Goal: Information Seeking & Learning: Learn about a topic

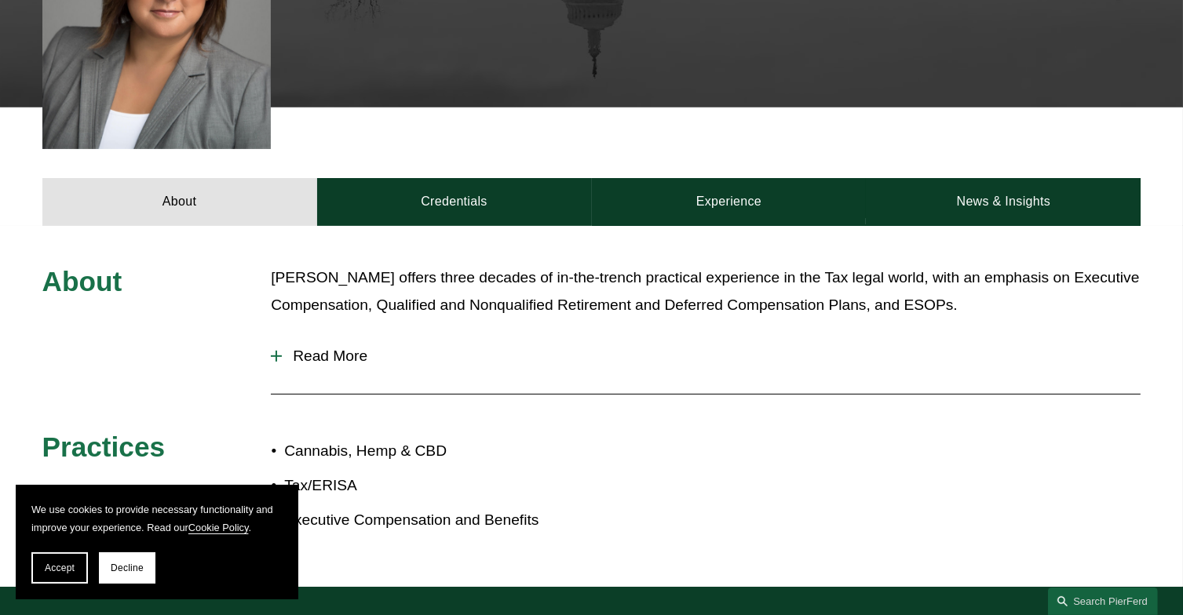
scroll to position [565, 0]
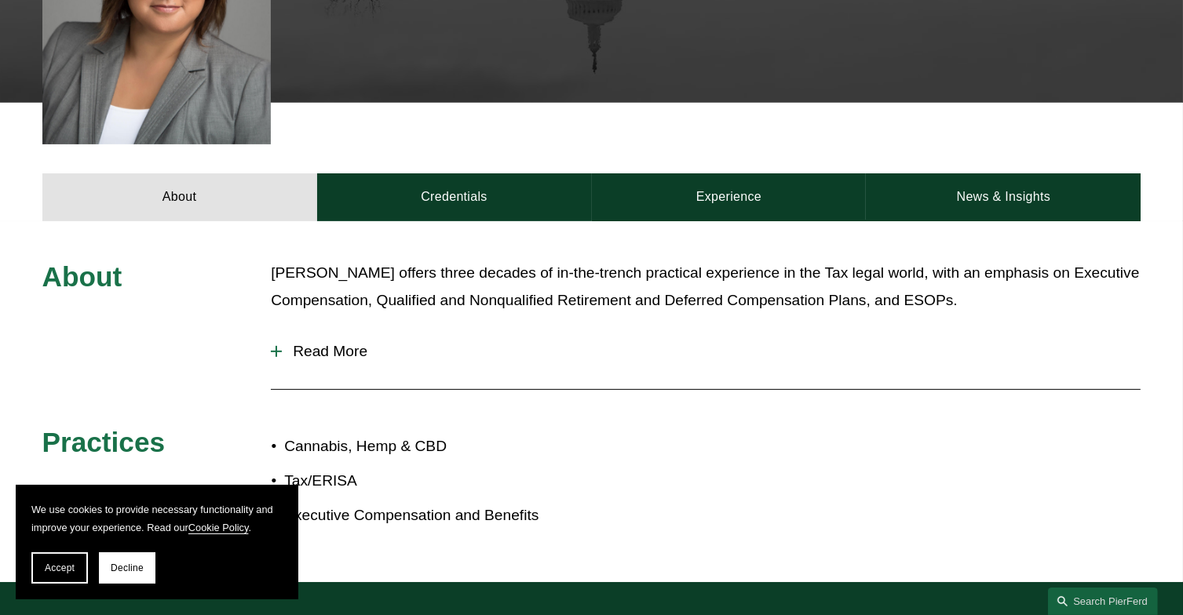
click at [330, 343] on span "Read More" at bounding box center [711, 351] width 859 height 17
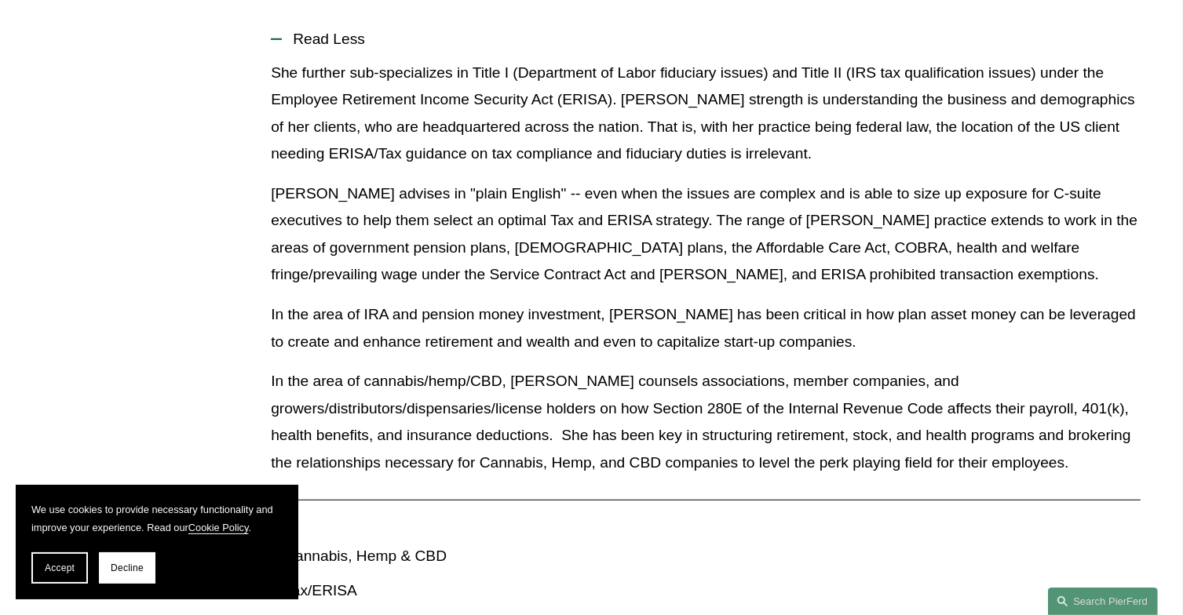
scroll to position [879, 0]
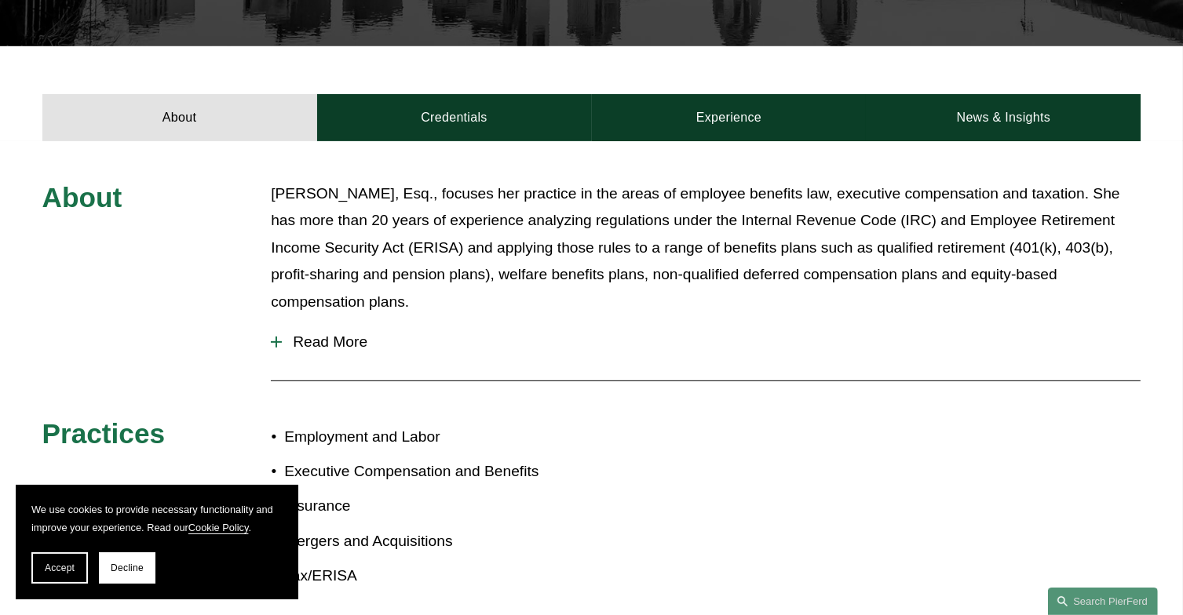
scroll to position [534, 0]
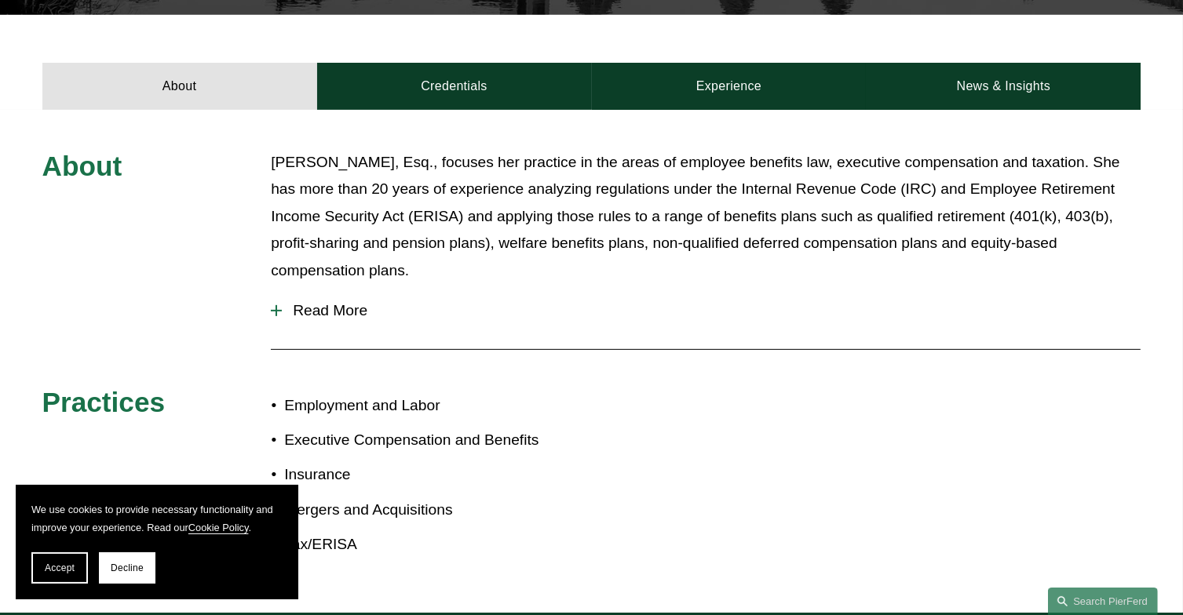
click at [324, 306] on span "Read More" at bounding box center [711, 310] width 859 height 17
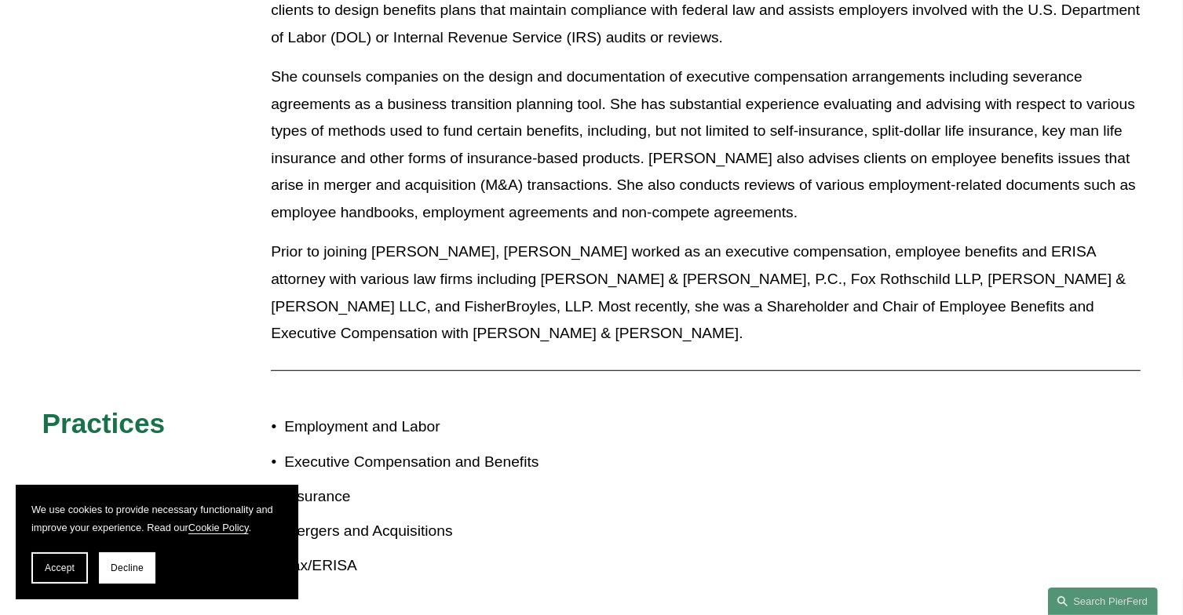
scroll to position [1019, 0]
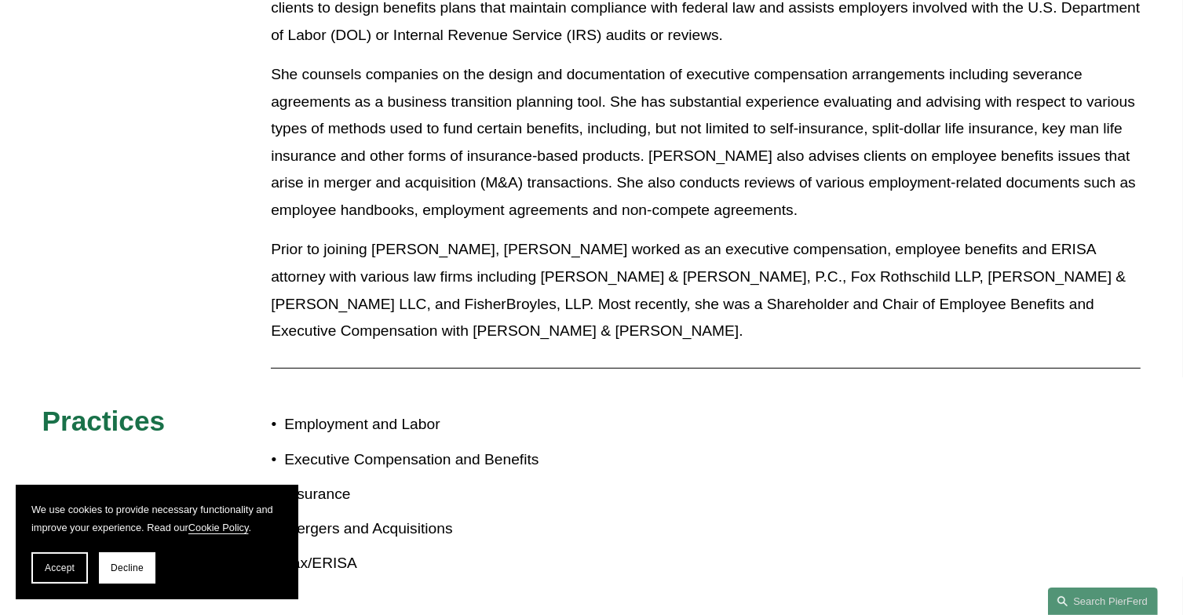
click at [429, 447] on p "Executive Compensation and Benefits" at bounding box center [437, 460] width 307 height 27
click at [524, 323] on div "Because many types of employee benefits involve the use of insurance policies, …" at bounding box center [706, 101] width 870 height 511
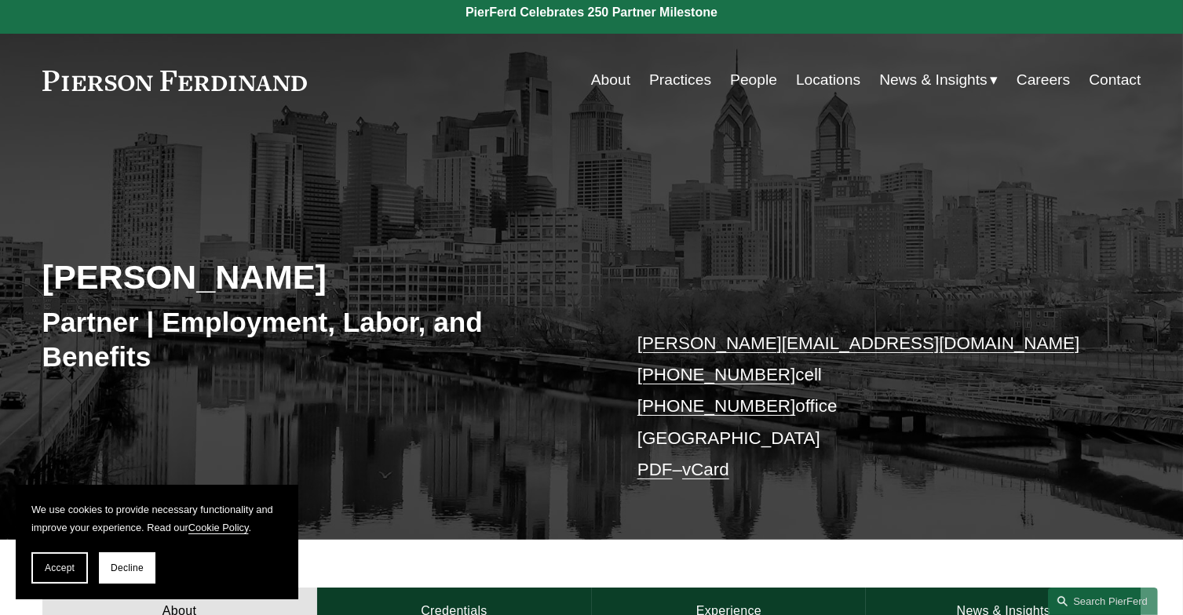
scroll to position [0, 0]
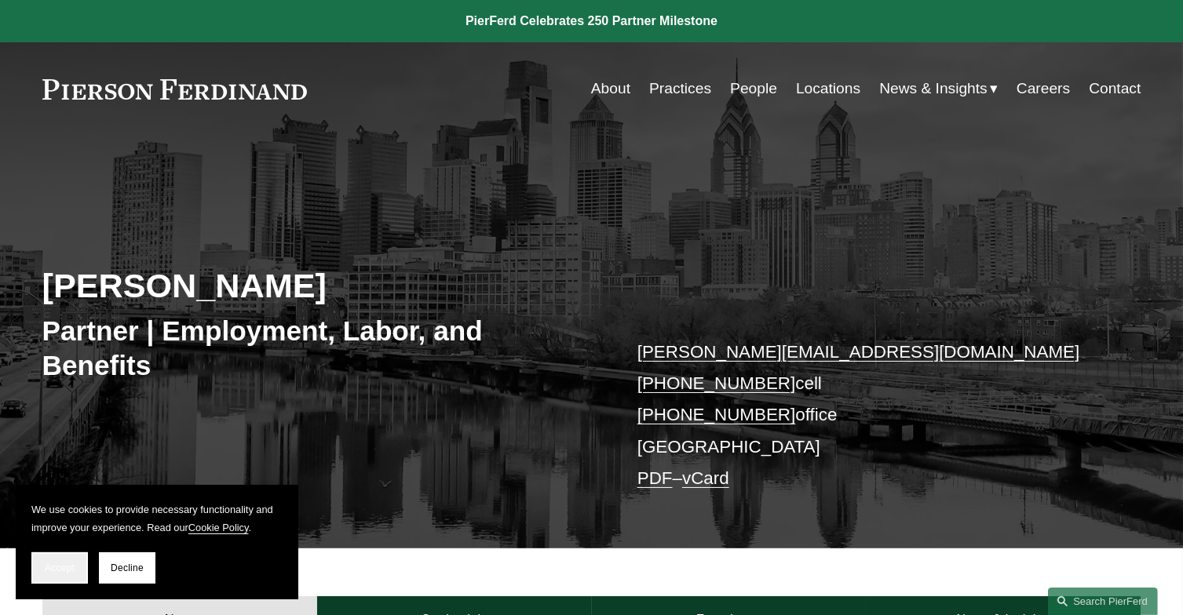
click at [72, 558] on button "Accept" at bounding box center [59, 568] width 57 height 31
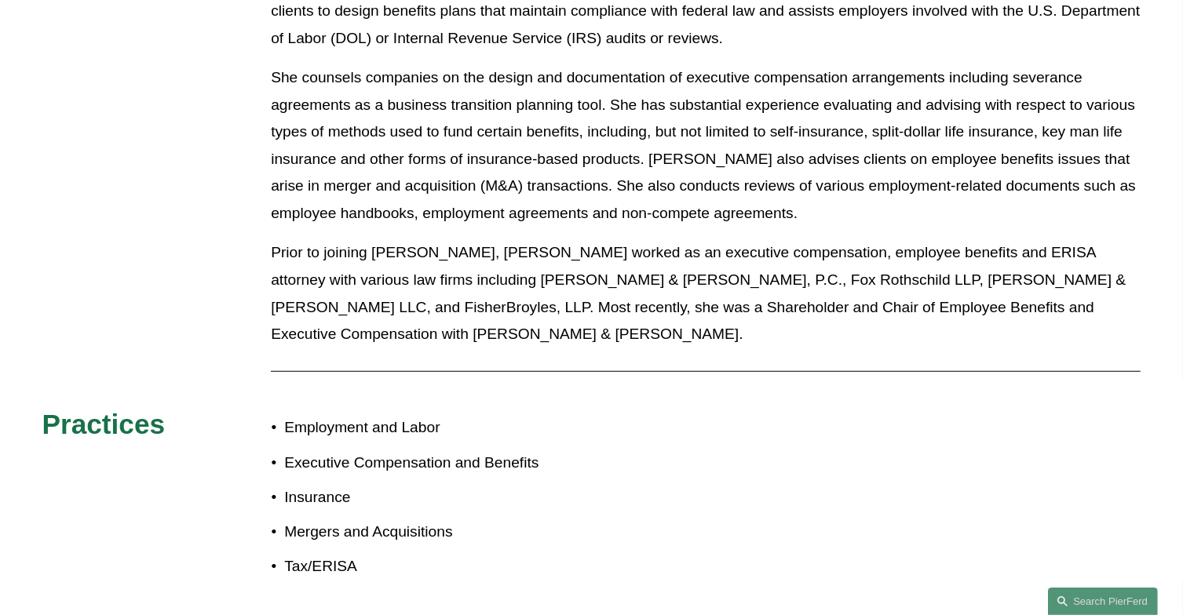
scroll to position [1036, 0]
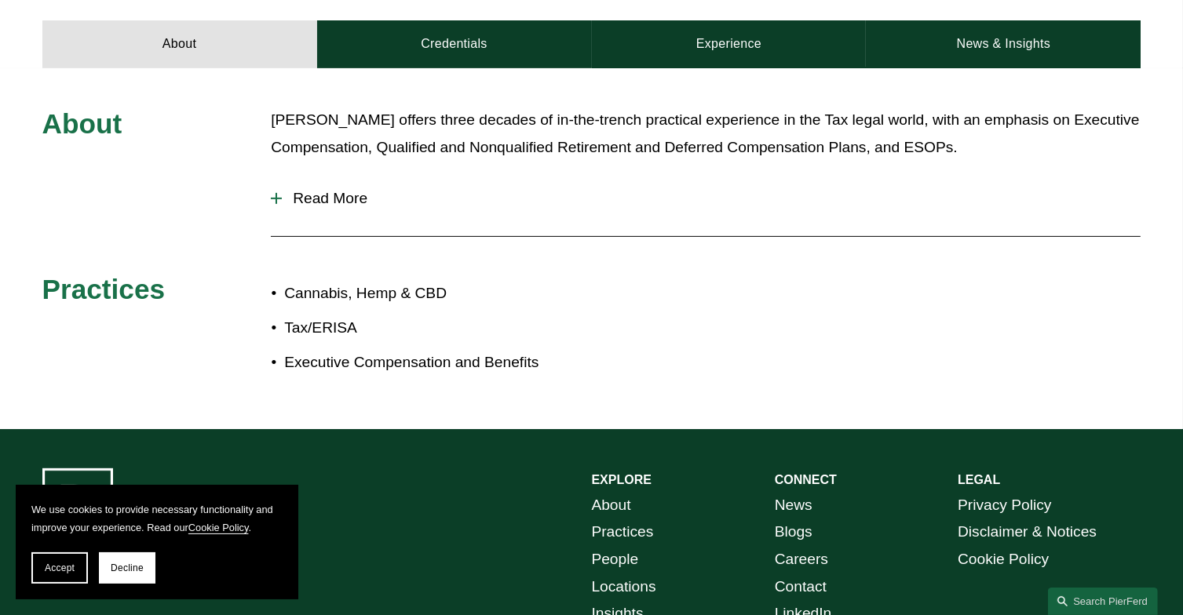
scroll to position [722, 0]
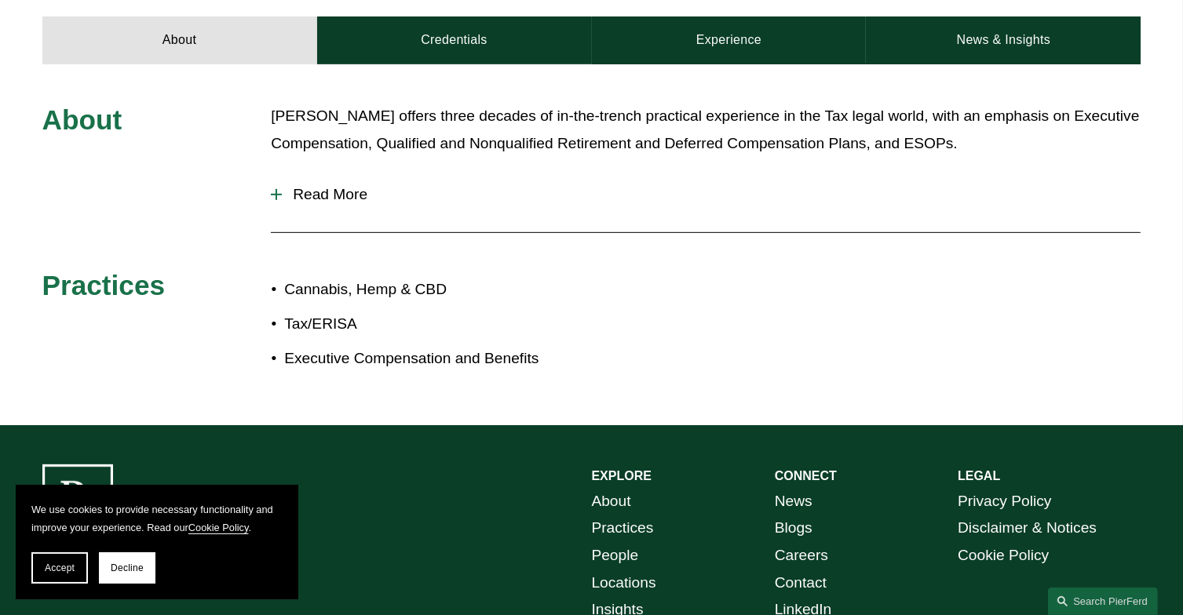
click at [342, 186] on span "Read More" at bounding box center [711, 194] width 859 height 17
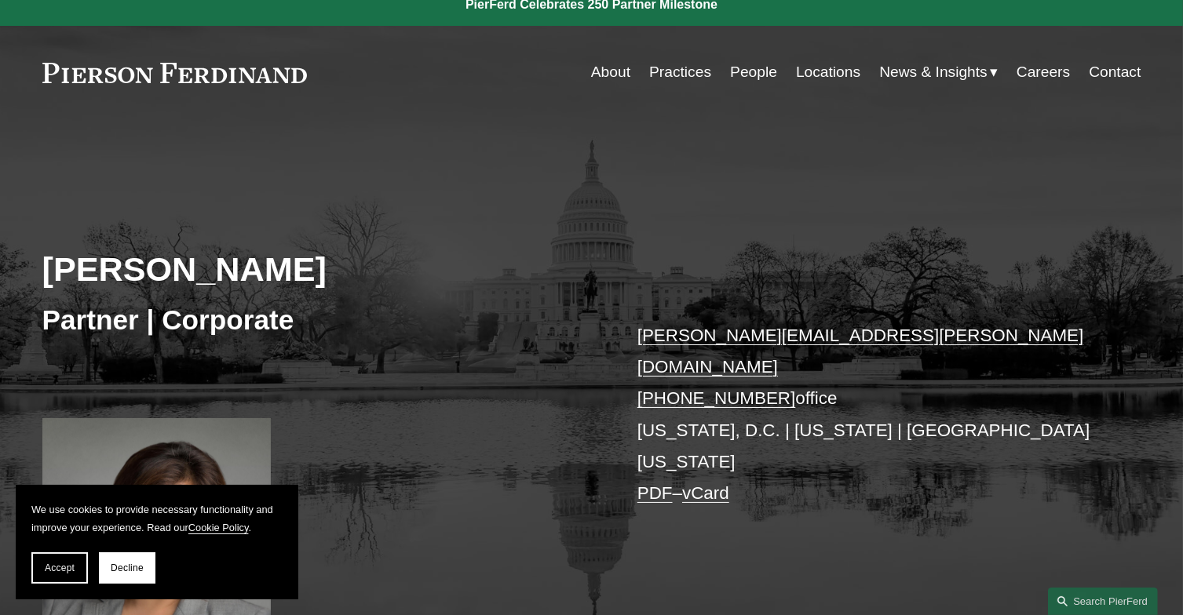
scroll to position [0, 0]
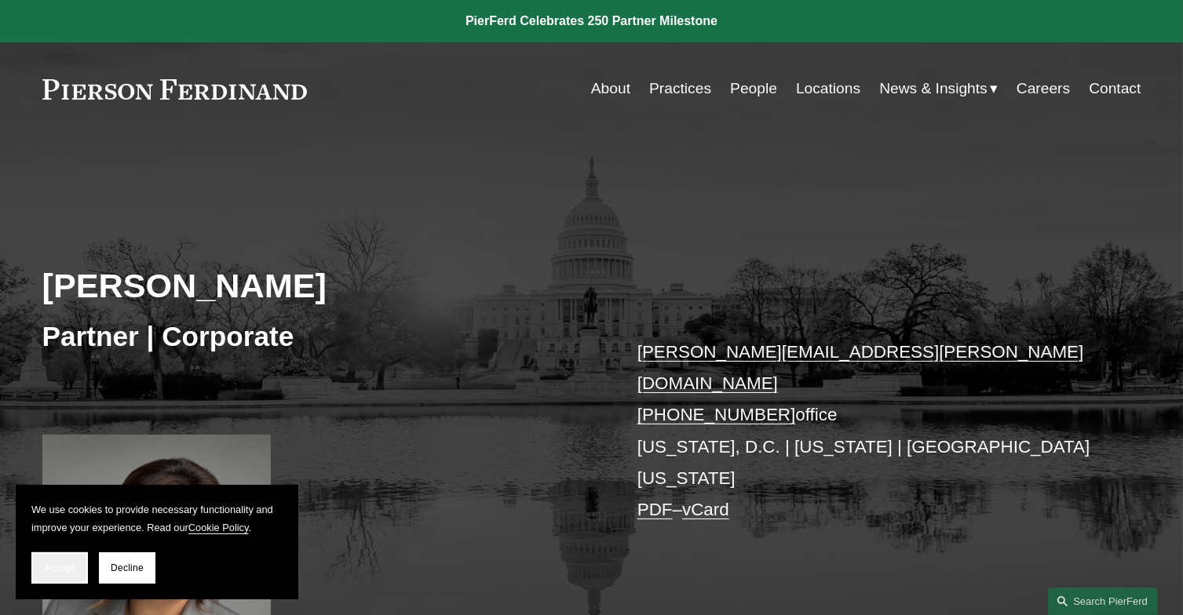
click at [64, 576] on button "Accept" at bounding box center [59, 568] width 57 height 31
